Goal: Task Accomplishment & Management: Manage account settings

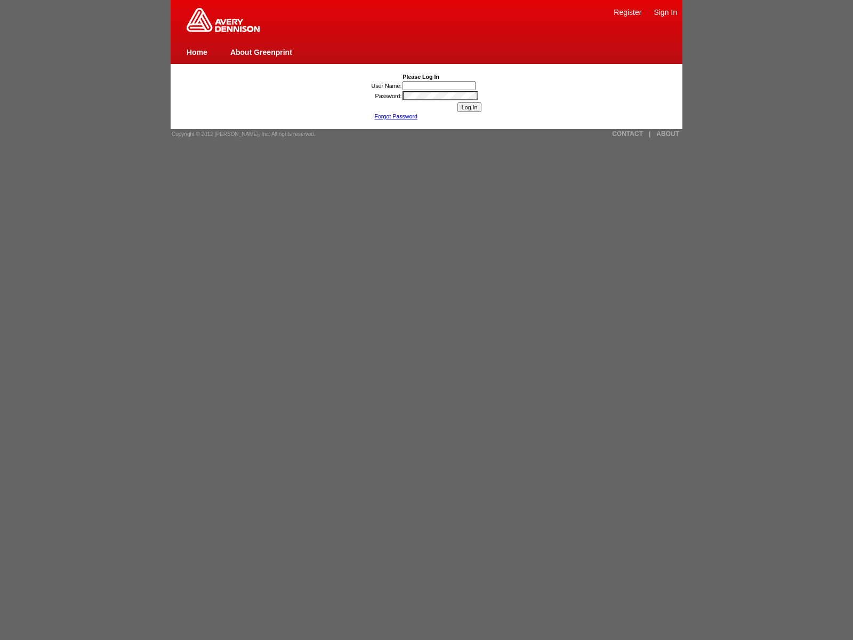
click at [665, 12] on link "Sign In" at bounding box center [665, 12] width 23 height 9
type input "nessus_was_name_ucspxynb"
click at [223, 30] on img at bounding box center [223, 20] width 73 height 24
click at [396, 116] on link "Forgot Password" at bounding box center [395, 116] width 43 height 6
click at [469, 107] on input "Log In" at bounding box center [469, 107] width 25 height 10
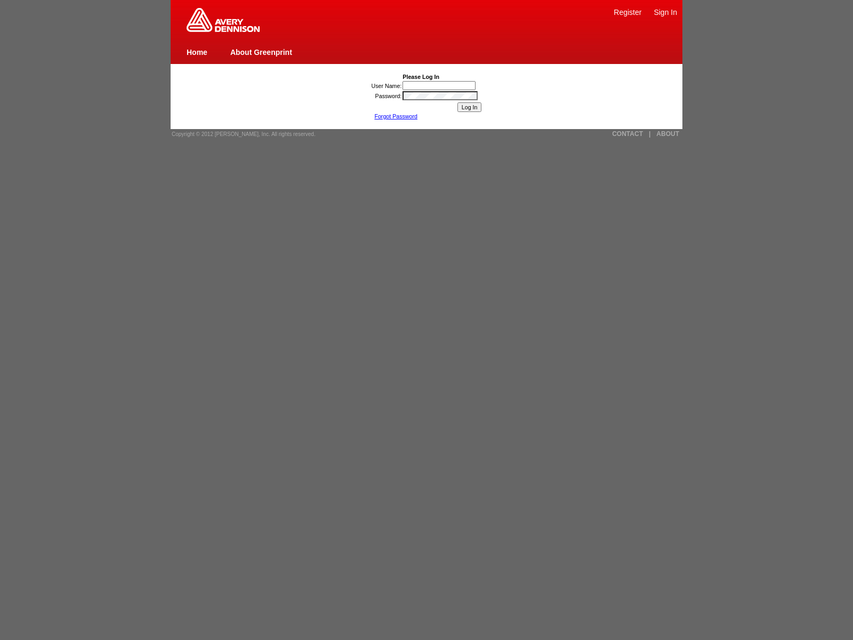
click at [440, 85] on input "User Name:" at bounding box center [439, 85] width 73 height 9
click at [240, 134] on span "Copyright © 2012 [PERSON_NAME], Inc. All rights reserved." at bounding box center [244, 134] width 144 height 6
type input "jaVasCript:/*-/*`/*`/*'/*"/**/(/* */oNcliCk=window.top._tenable_wasscan_js_name…"
type input "javascript:window.top._tenable_wasscan_js_namespace_taint_tracer.log_execution_…"
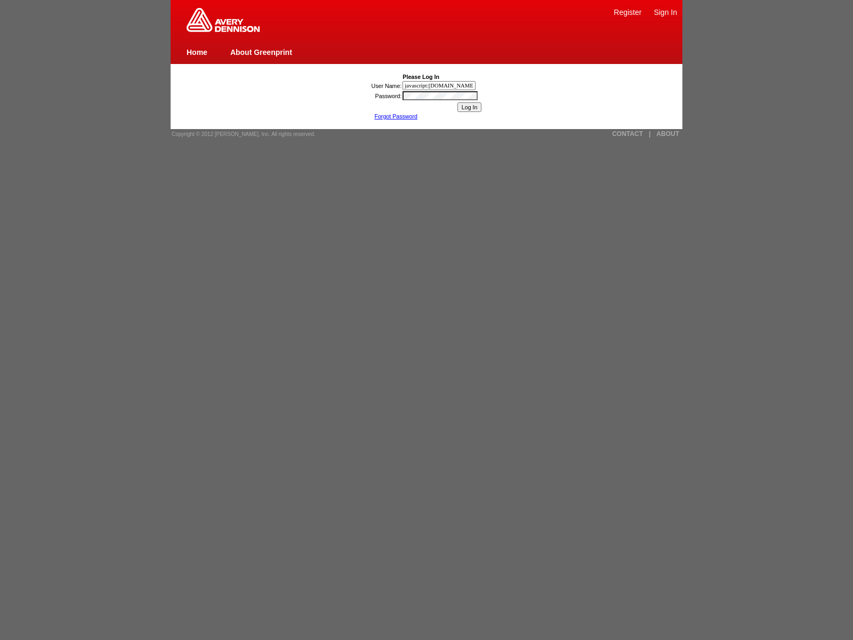
scroll to position [0, 1077]
click at [440, 85] on input "User Name:" at bounding box center [439, 85] width 73 height 9
type input "1){window.top._tenable_wasscan_js_namespace_taint_tracer.log_execution_flow_sin…"
click at [440, 85] on input "User Name:" at bounding box center [439, 85] width 73 height 9
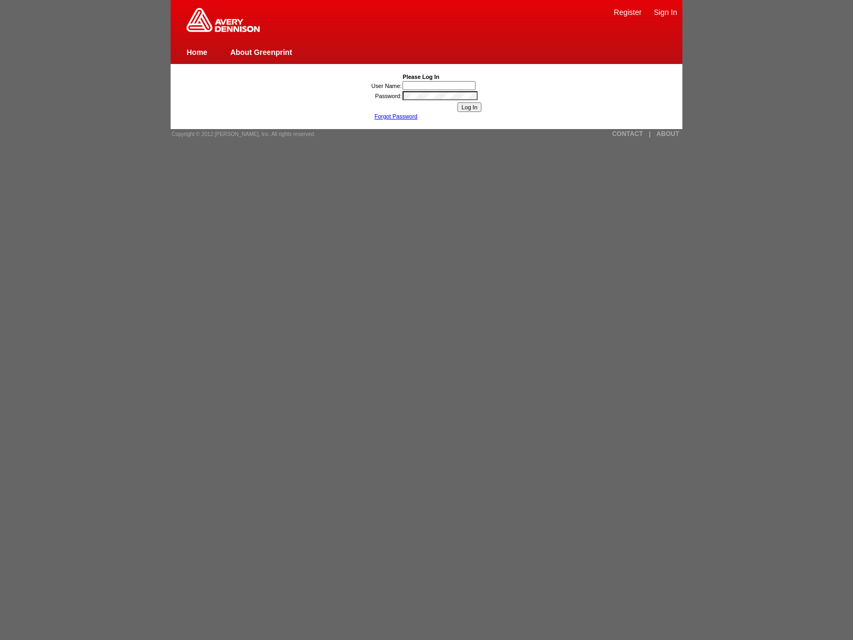
click at [440, 85] on input "User Name:" at bounding box center [439, 85] width 73 height 9
